Goal: Browse casually: Explore the website without a specific task or goal

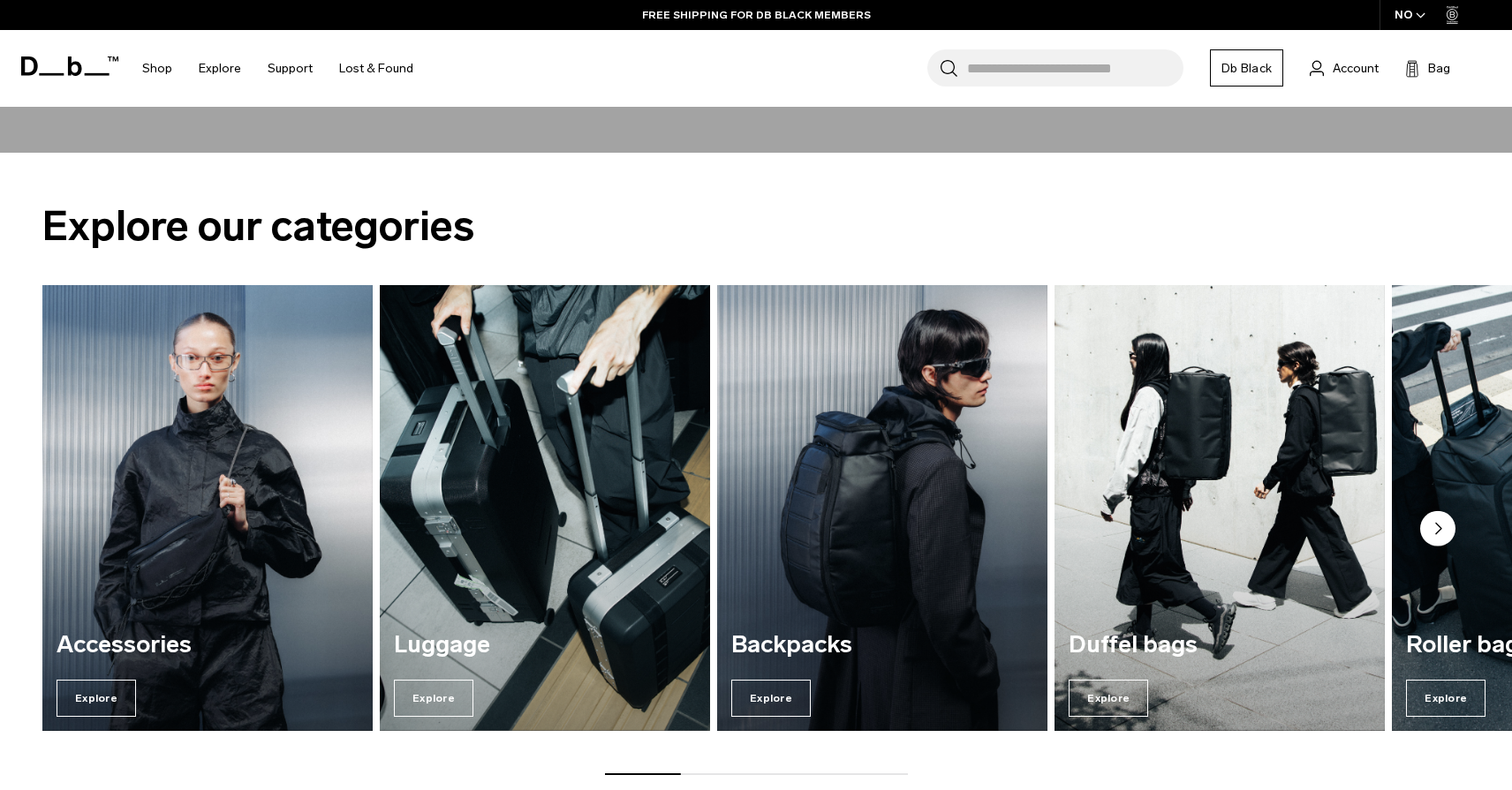
scroll to position [715, 0]
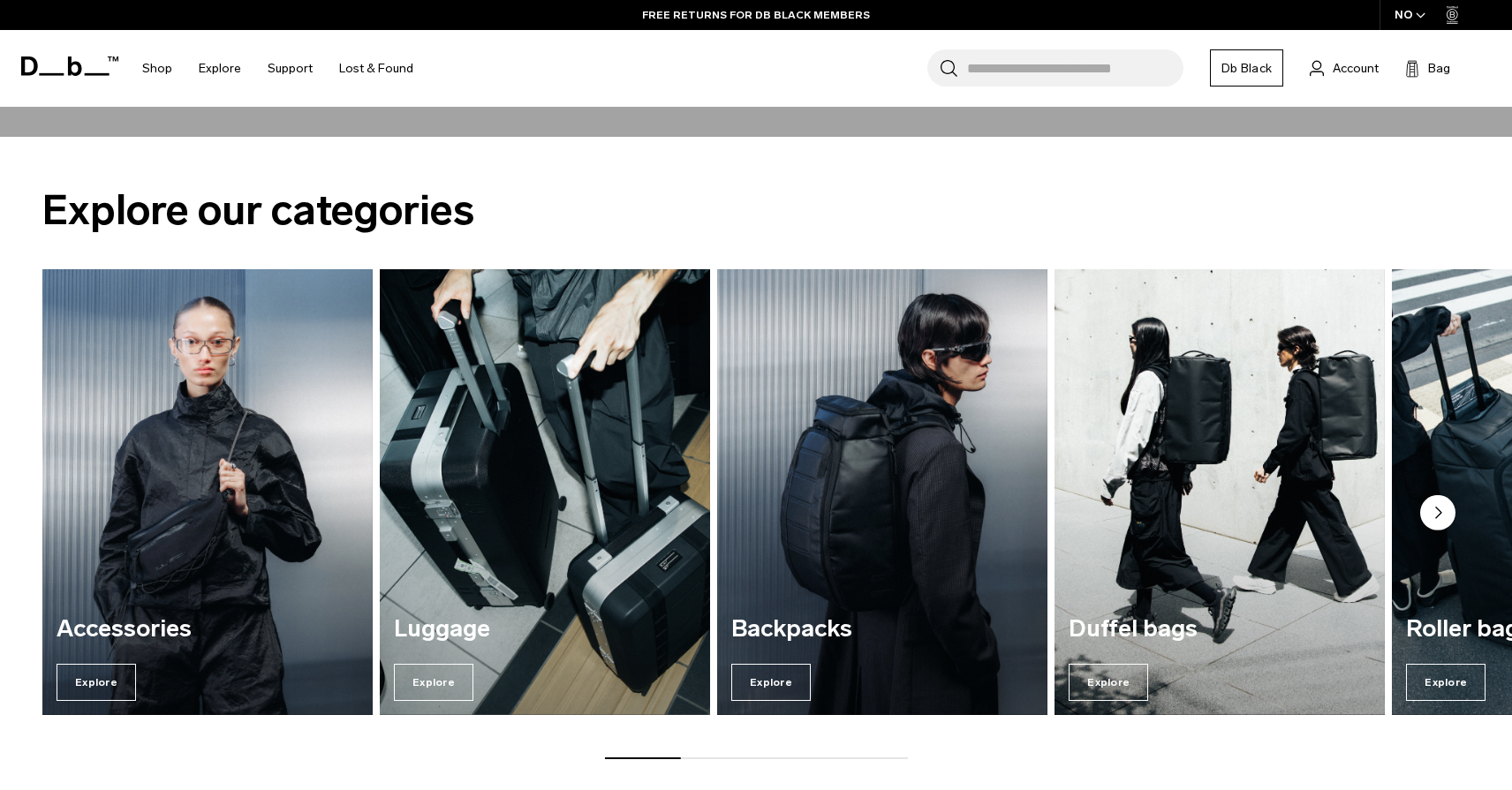
click at [1436, 512] on icon "Next slide" at bounding box center [1438, 512] width 5 height 11
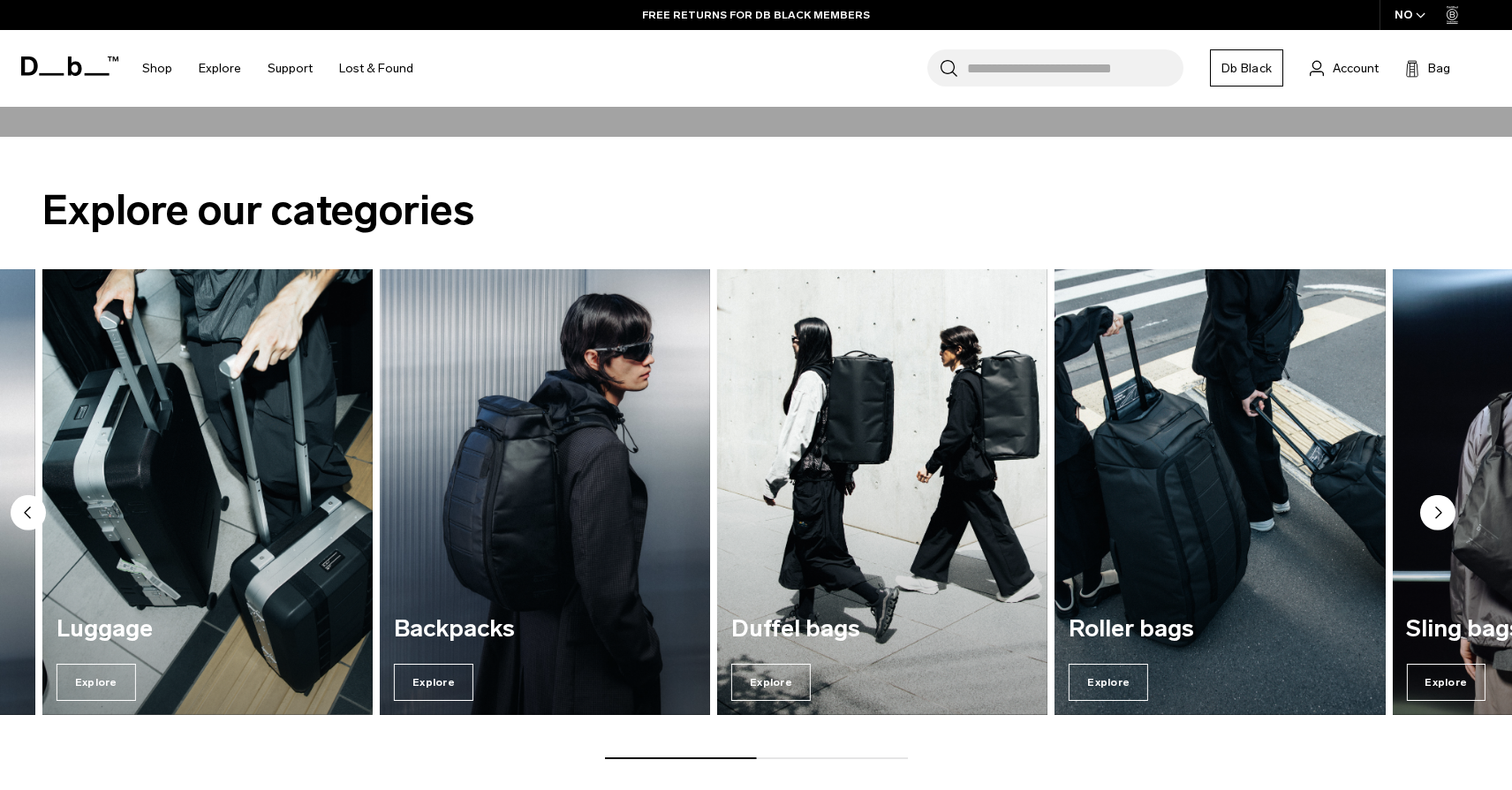
click at [1436, 512] on icon "Next slide" at bounding box center [1438, 512] width 5 height 11
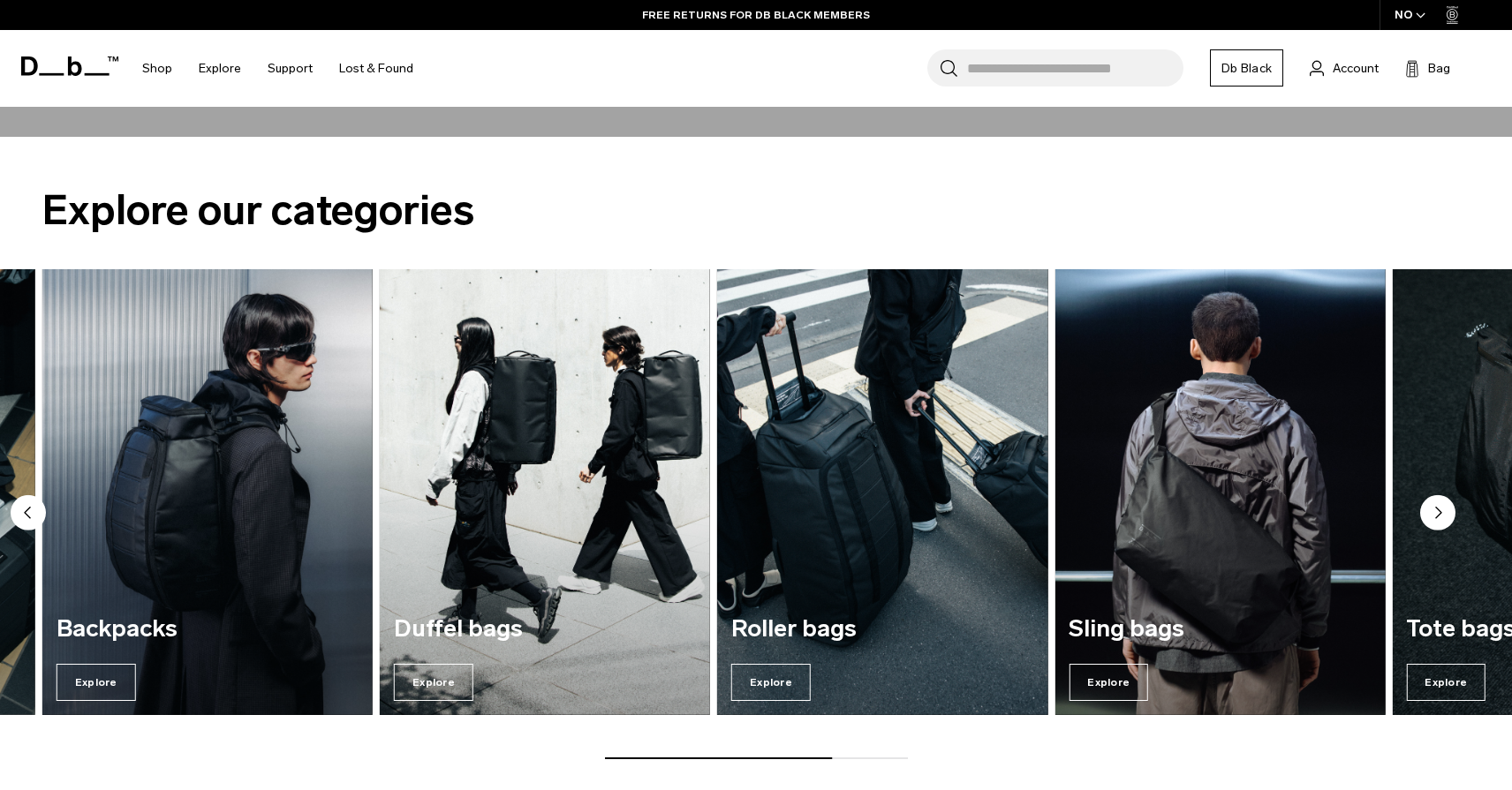
click at [1436, 512] on icon "Next slide" at bounding box center [1438, 512] width 5 height 11
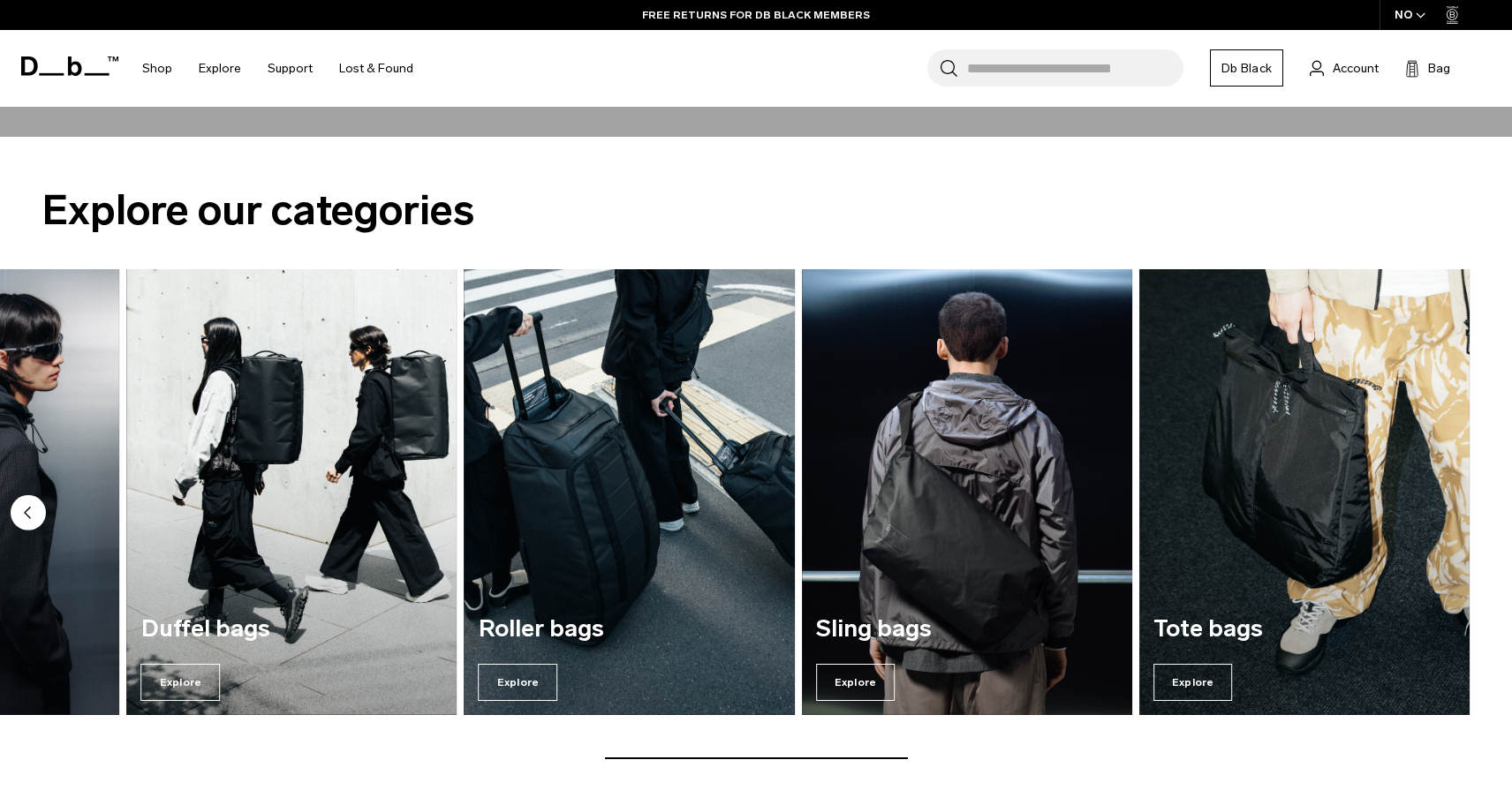
click at [1436, 512] on img "7 / 7" at bounding box center [1304, 492] width 331 height 445
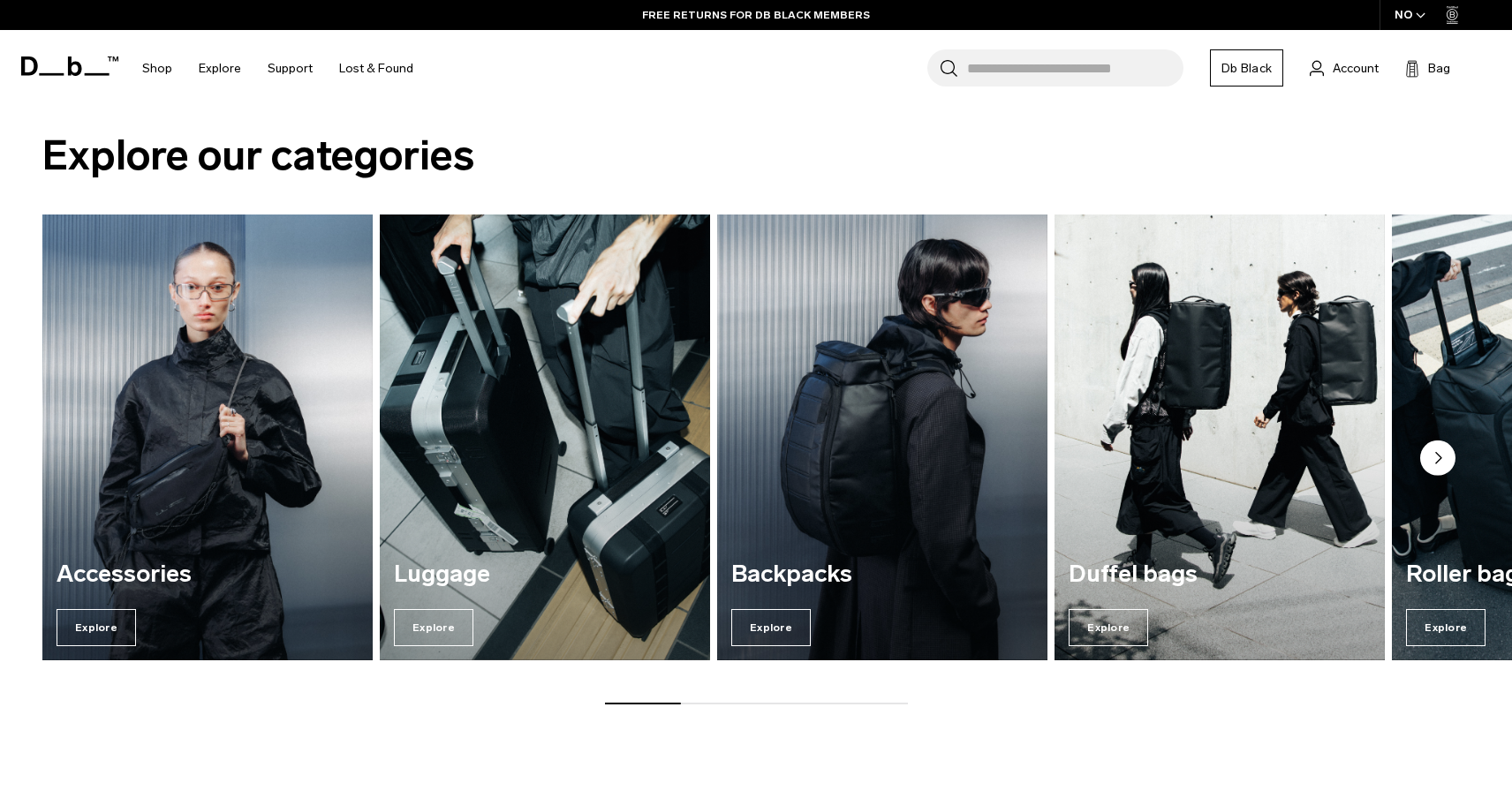
scroll to position [885, 0]
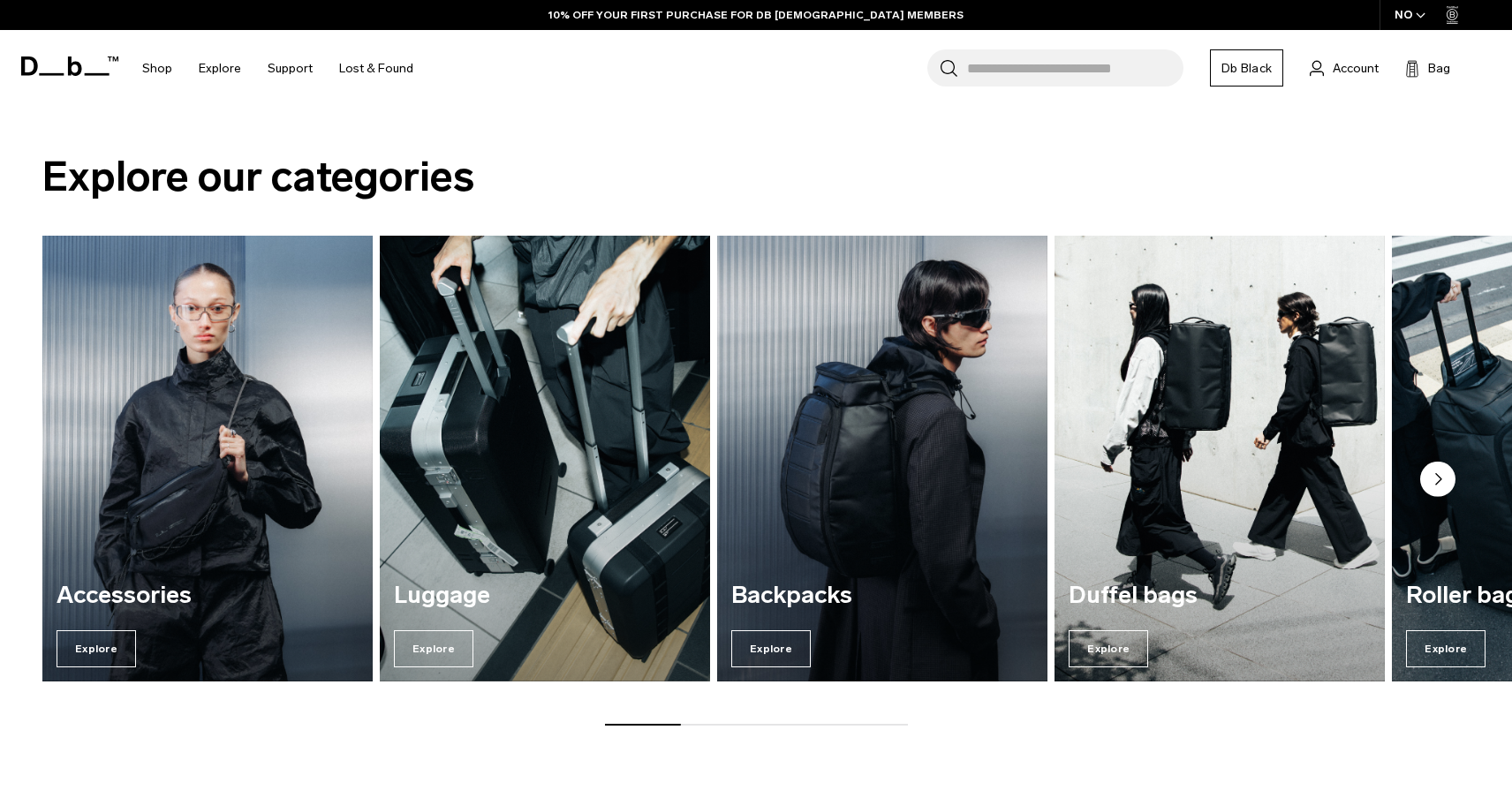
scroll to position [794, 0]
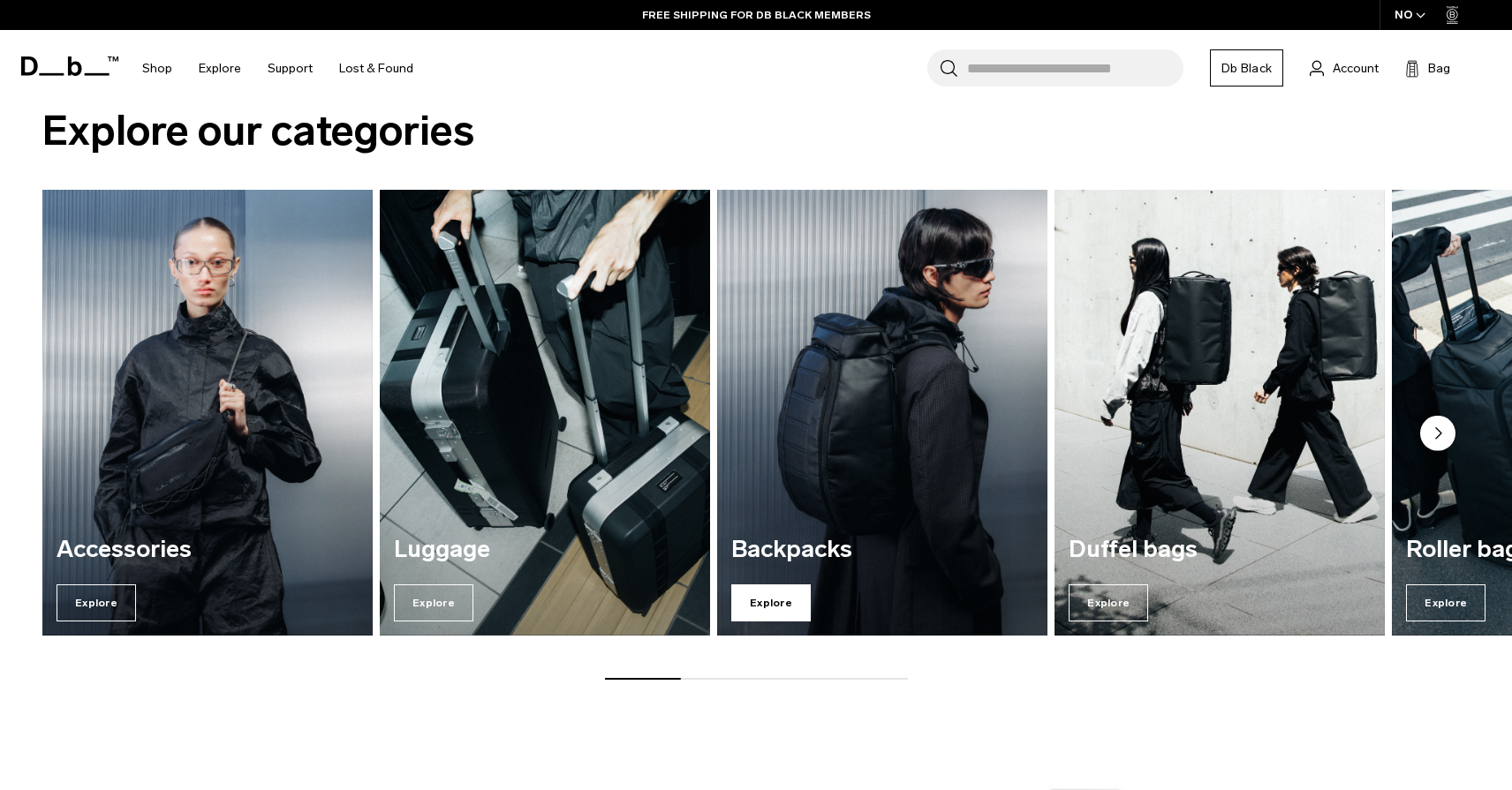
click at [770, 611] on span "Explore" at bounding box center [771, 603] width 79 height 37
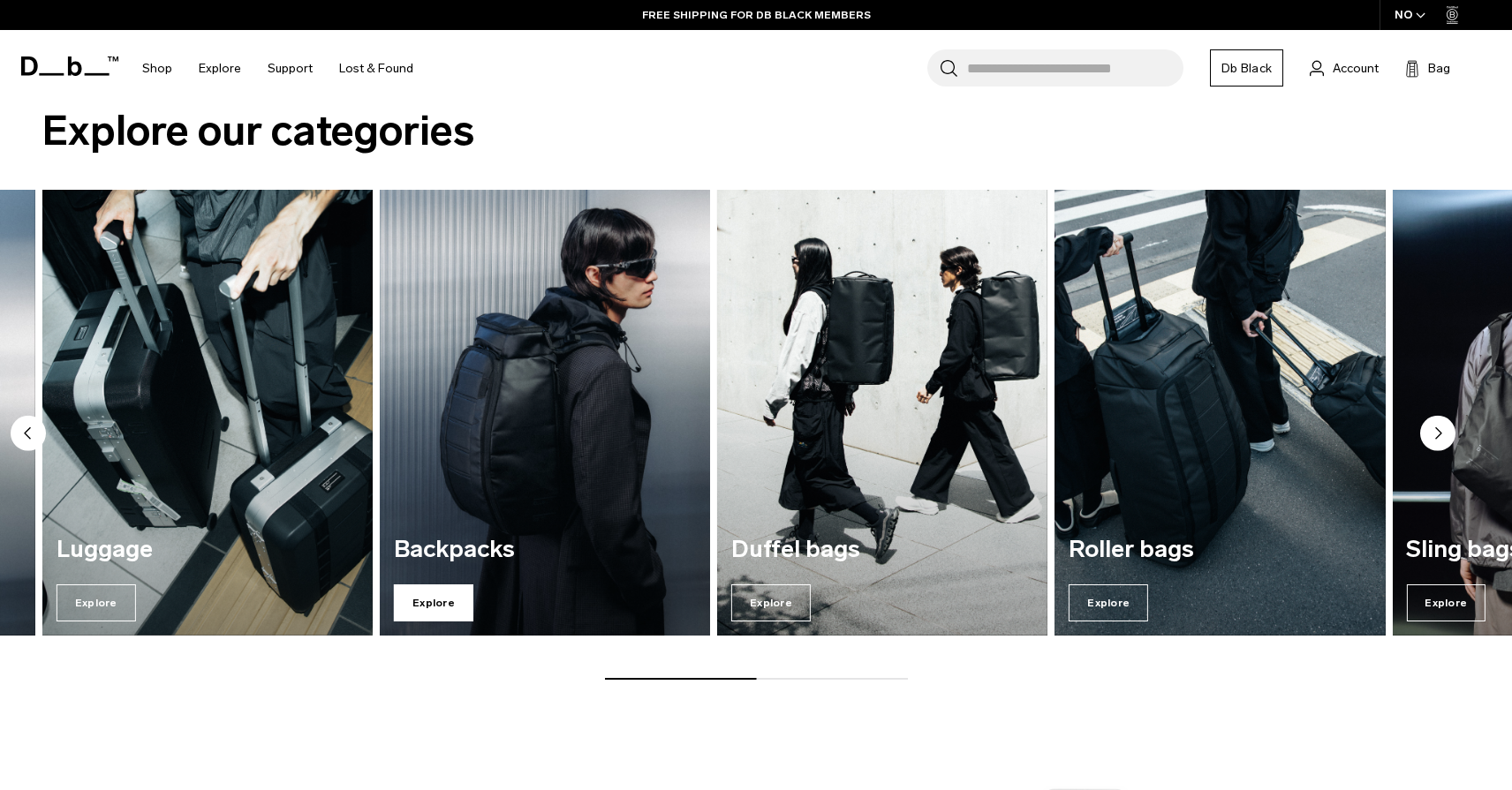
click at [436, 600] on span "Explore" at bounding box center [433, 603] width 79 height 37
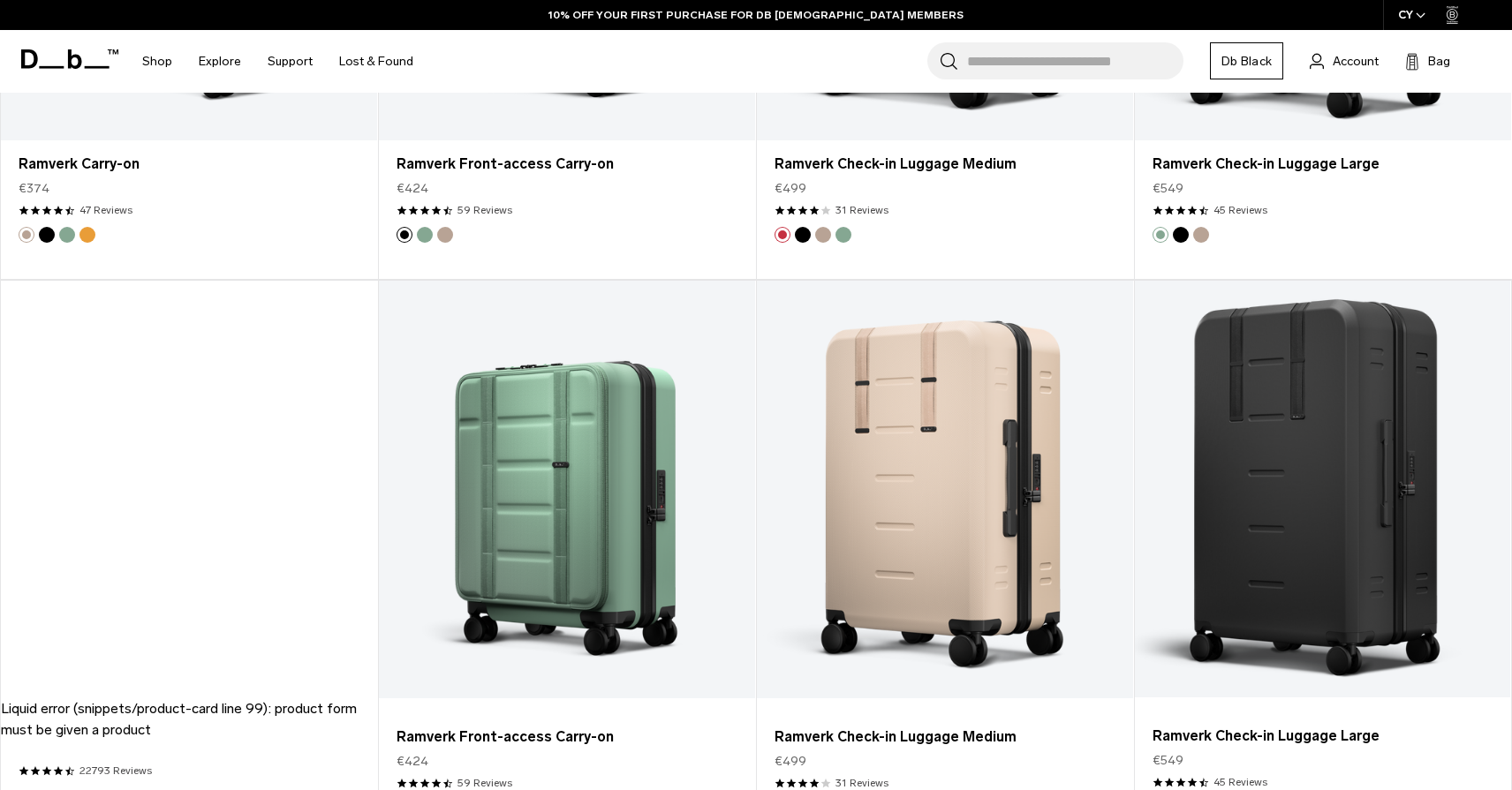
scroll to position [3615, 0]
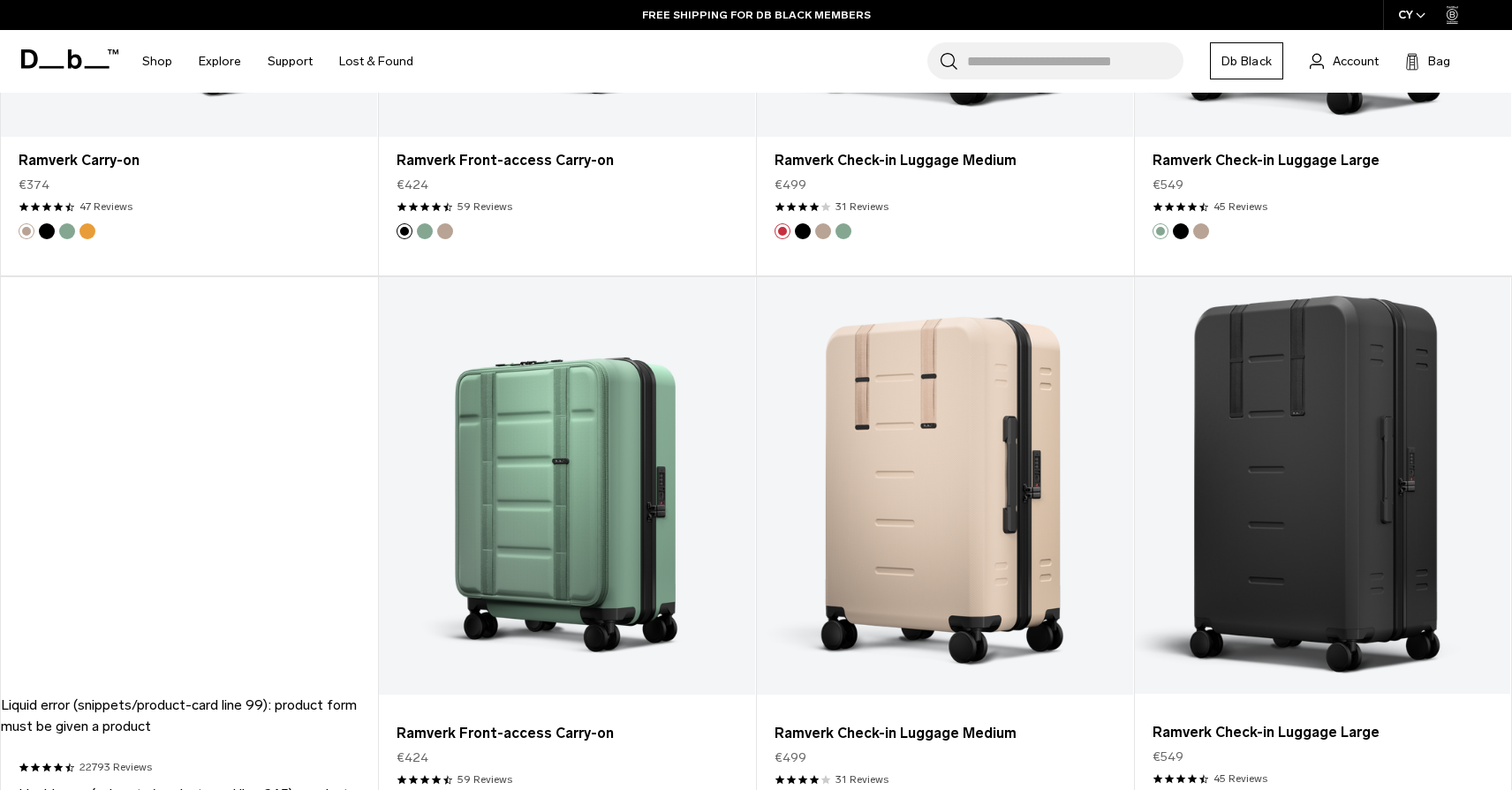
click at [70, 64] on icon at bounding box center [75, 59] width 14 height 20
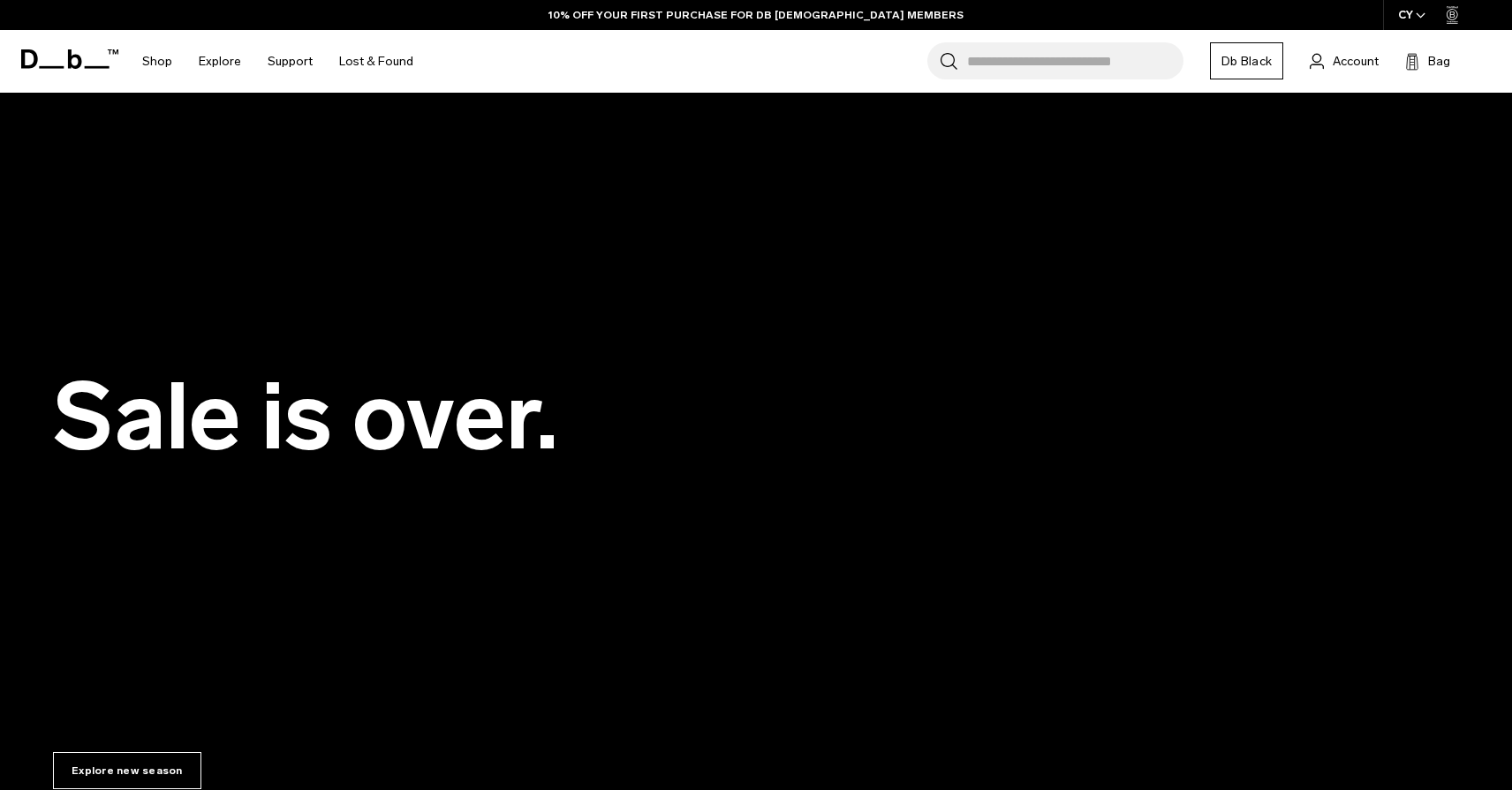
click at [67, 52] on icon at bounding box center [69, 59] width 97 height 20
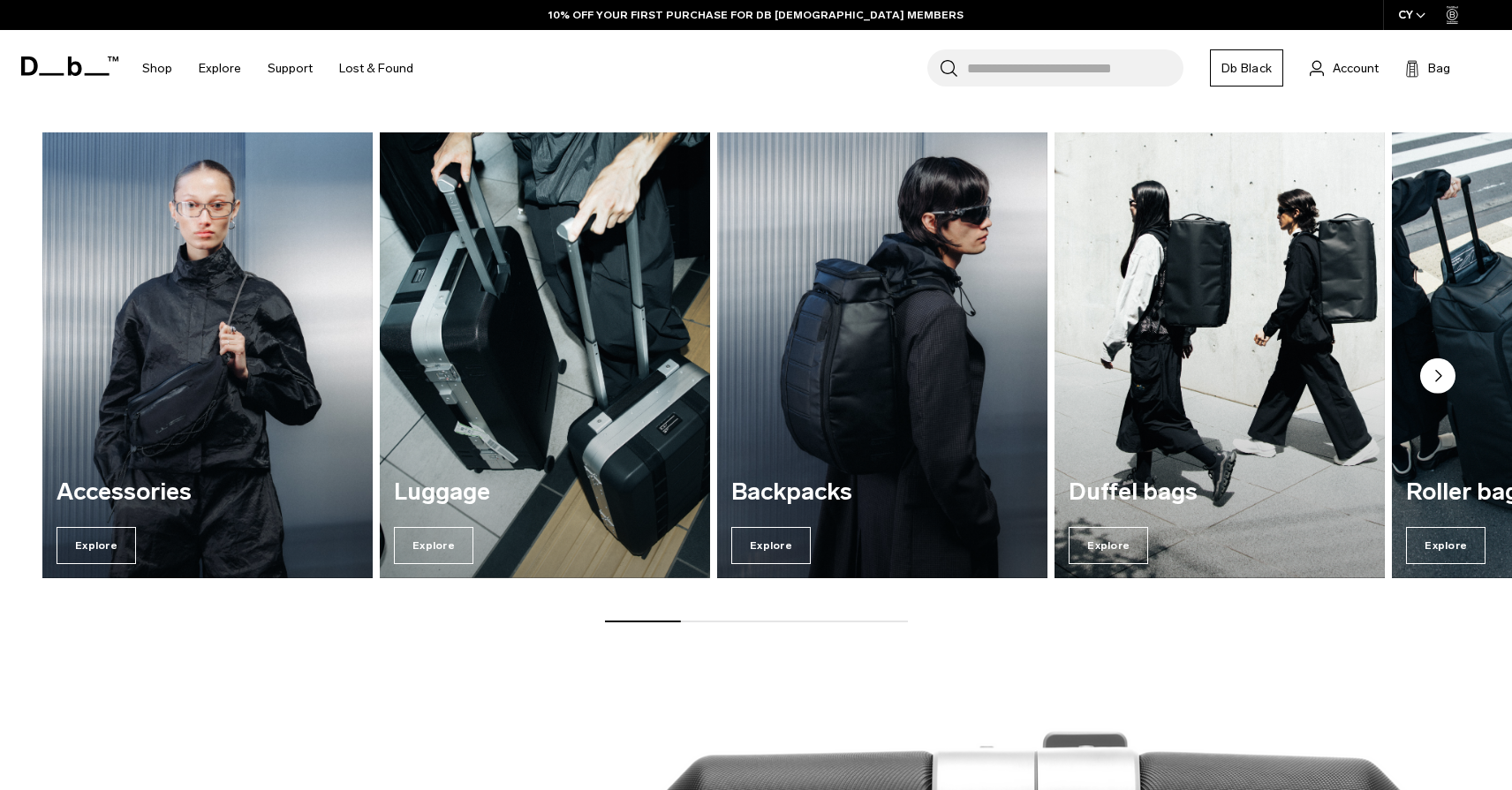
scroll to position [852, 0]
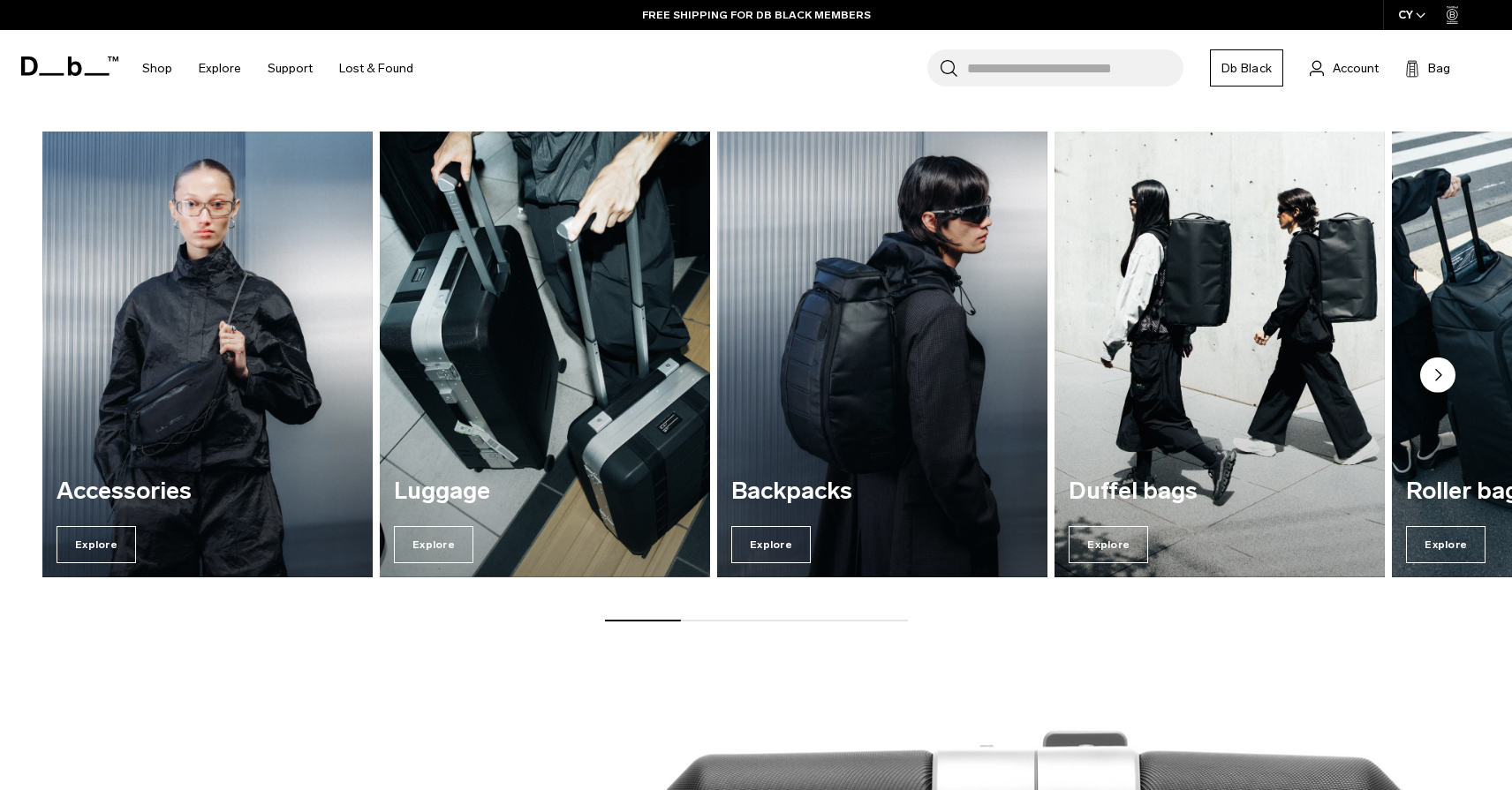
click at [720, 617] on div "Accessories Explore [GEOGRAPHIC_DATA] Explore Backpacks Explore Duffel bags Exp…" at bounding box center [756, 377] width 1512 height 490
click at [1434, 371] on circle "Next slide" at bounding box center [1437, 374] width 36 height 36
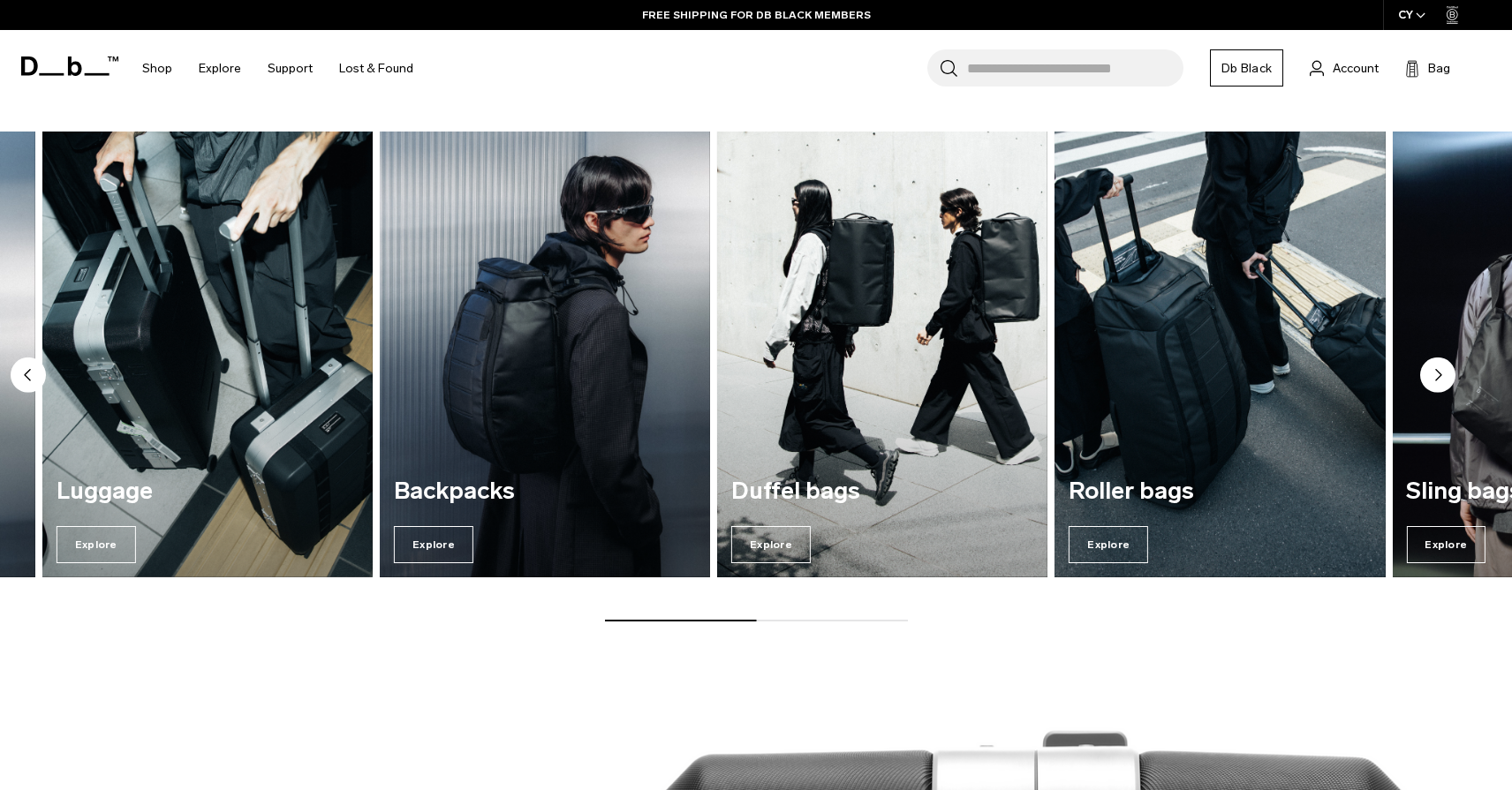
click at [1434, 371] on circle "Next slide" at bounding box center [1437, 374] width 36 height 36
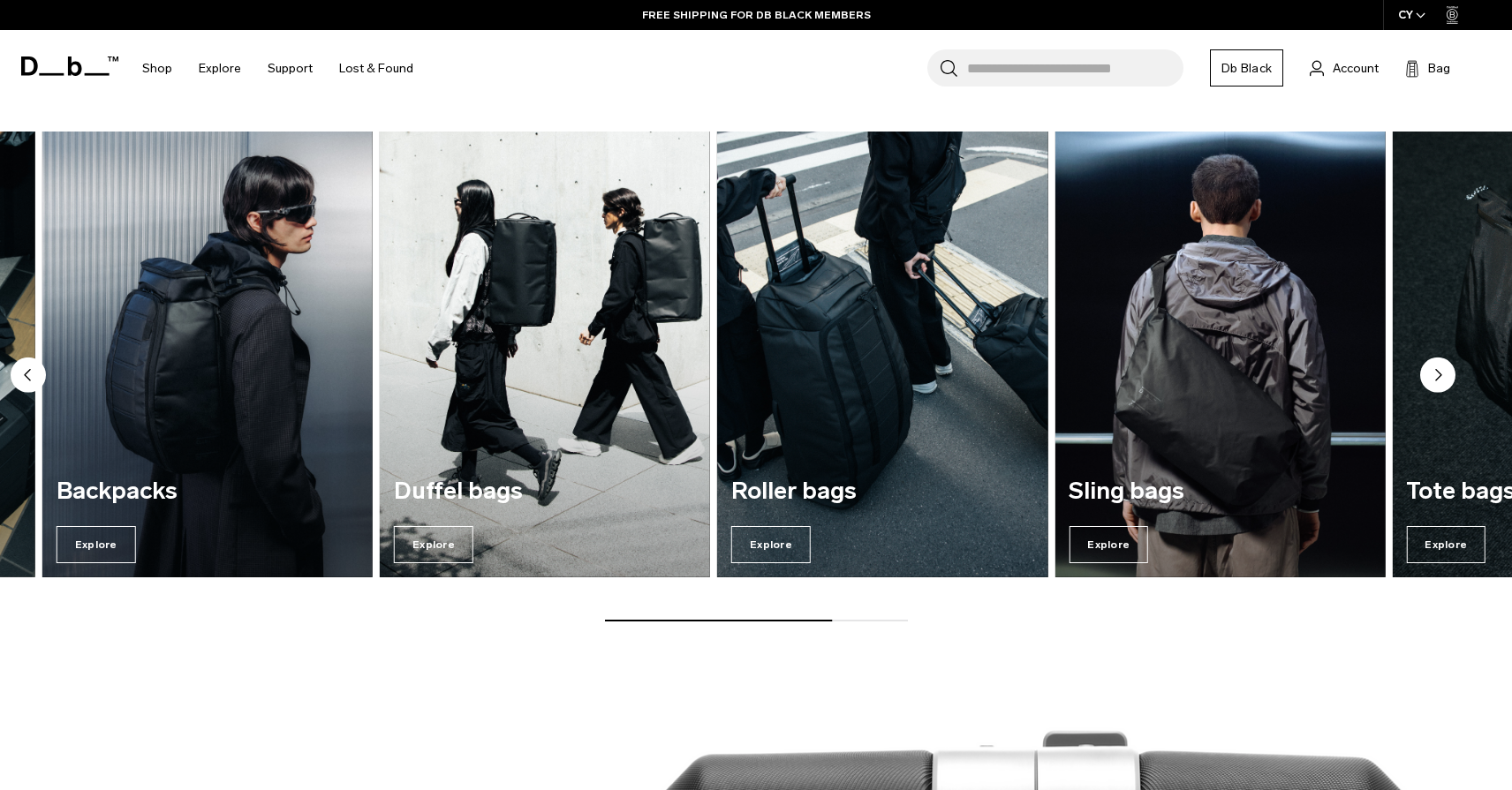
click at [1434, 371] on circle "Next slide" at bounding box center [1437, 374] width 36 height 36
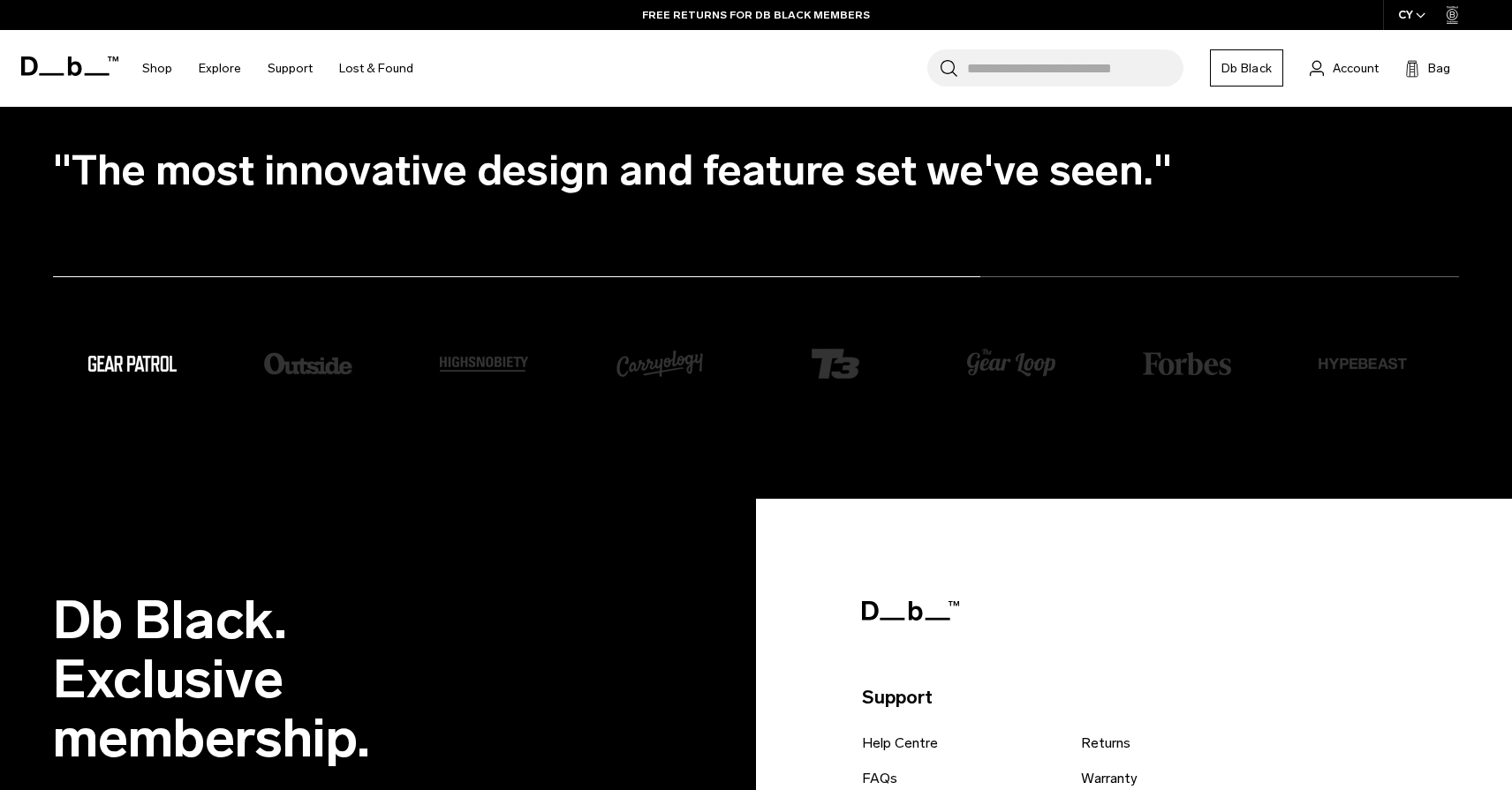
scroll to position [2920, 0]
